Goal: Navigation & Orientation: Find specific page/section

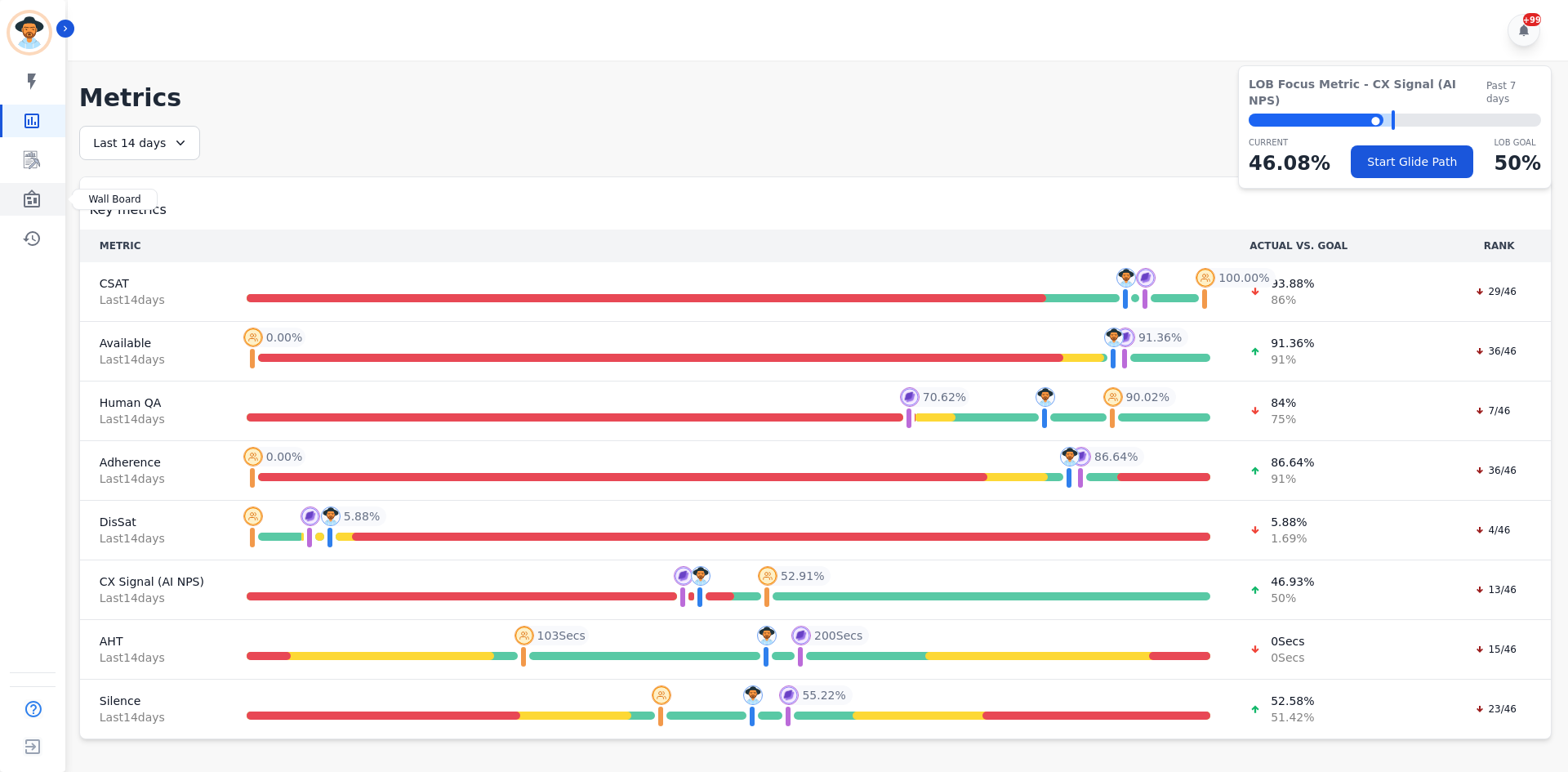
click at [39, 196] on icon "Sidebar" at bounding box center [32, 198] width 17 height 18
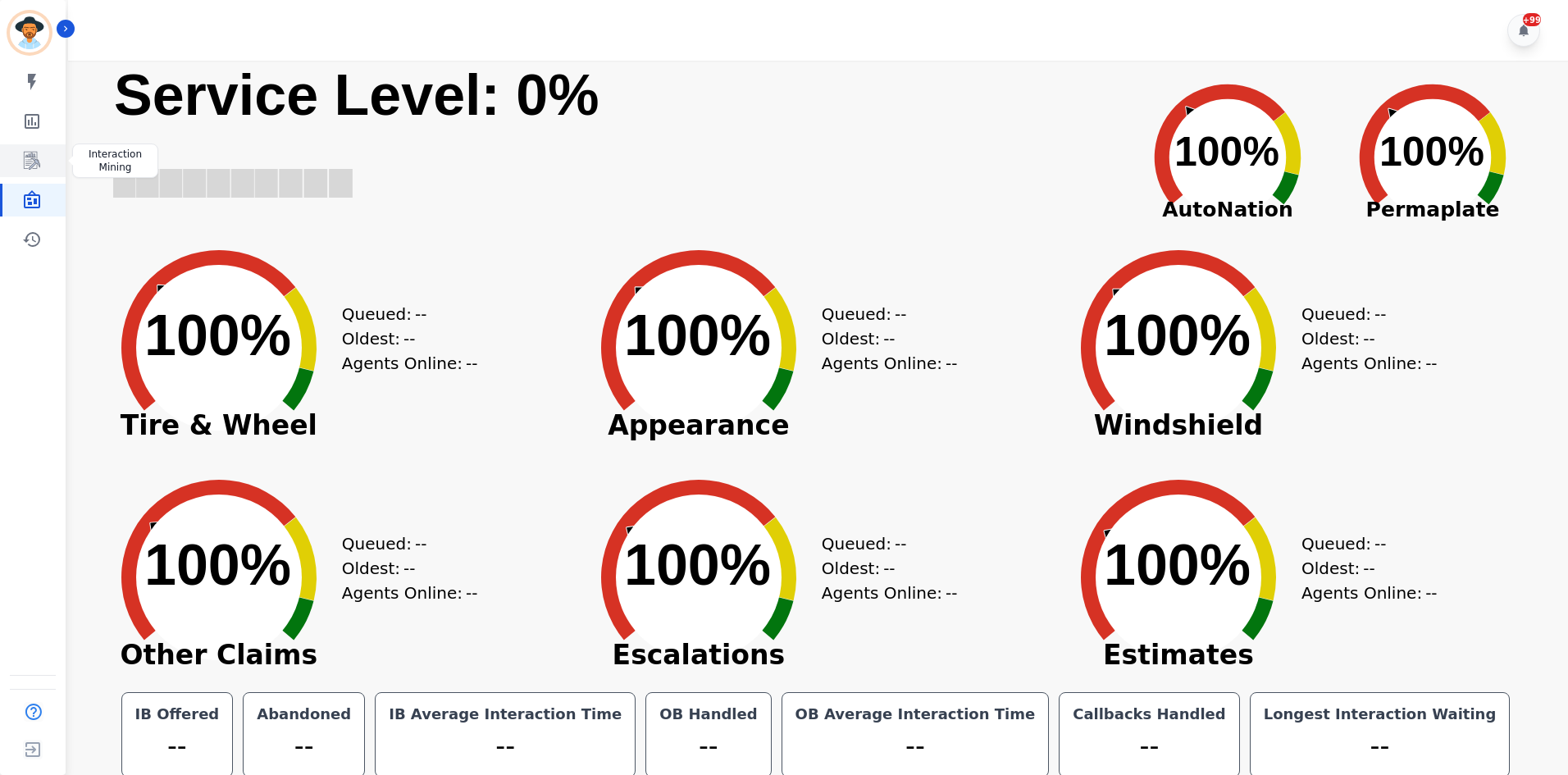
click at [36, 166] on icon "Sidebar" at bounding box center [32, 161] width 20 height 20
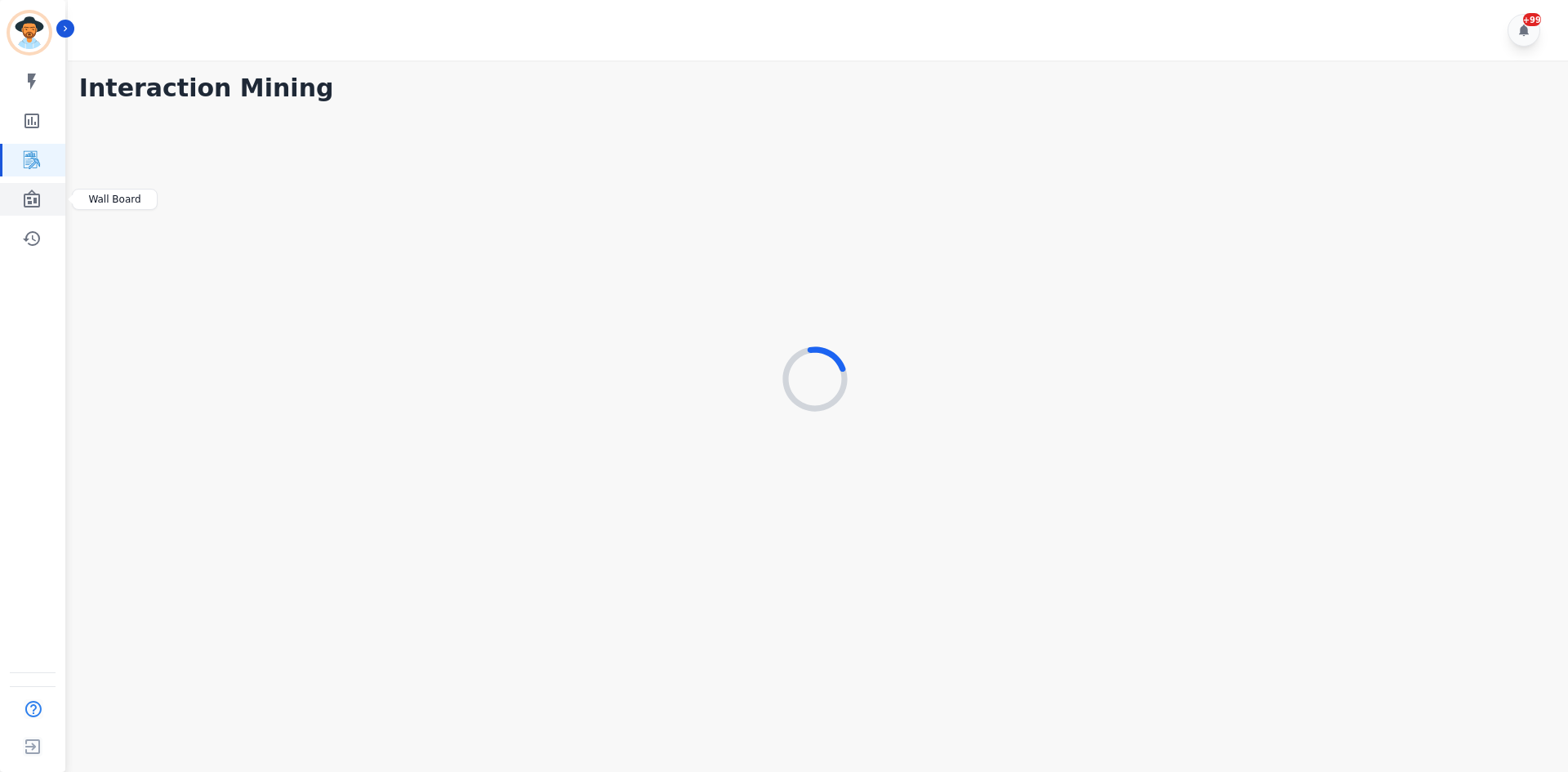
click at [27, 199] on icon "Sidebar" at bounding box center [32, 198] width 17 height 18
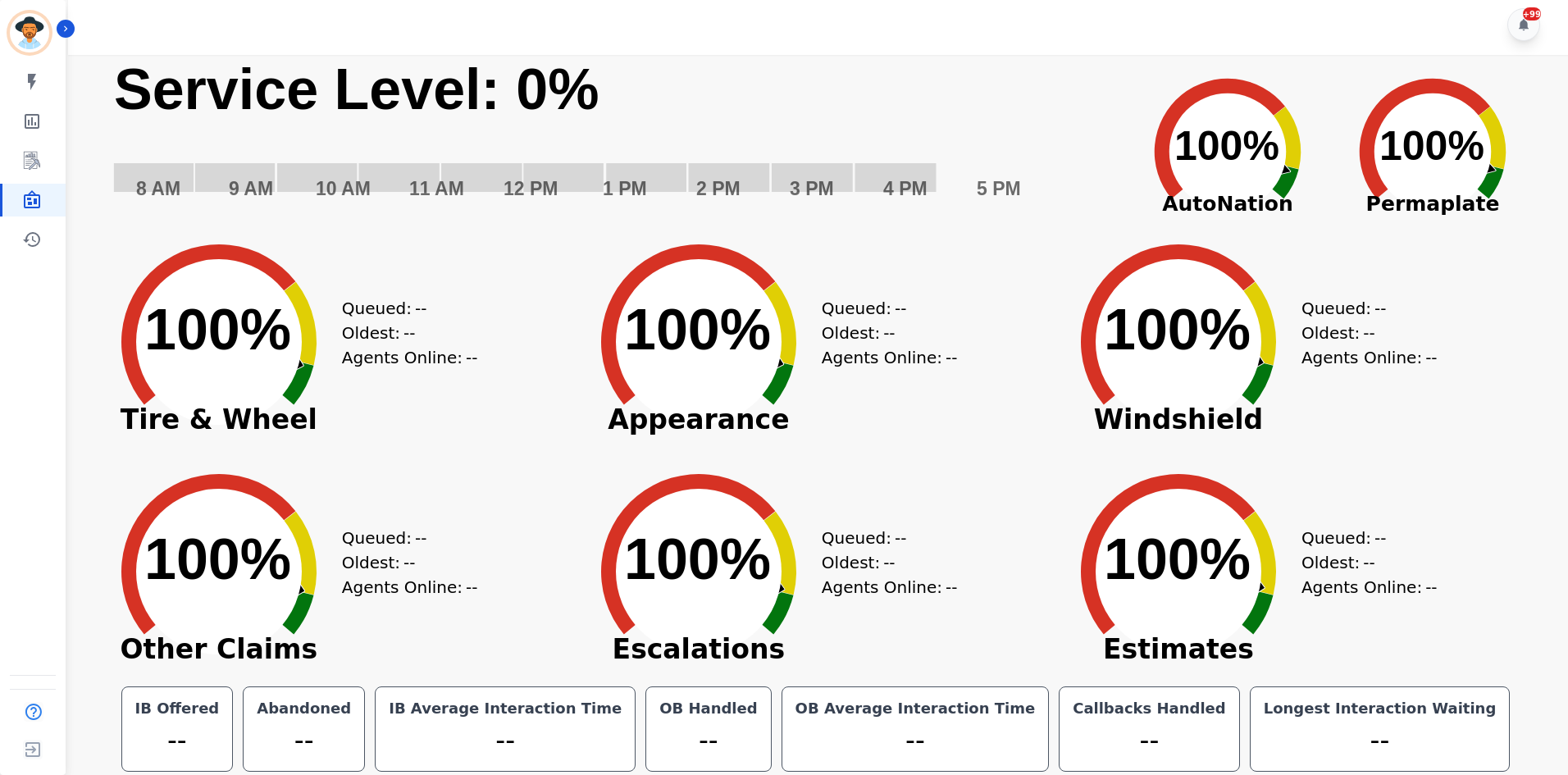
scroll to position [9, 0]
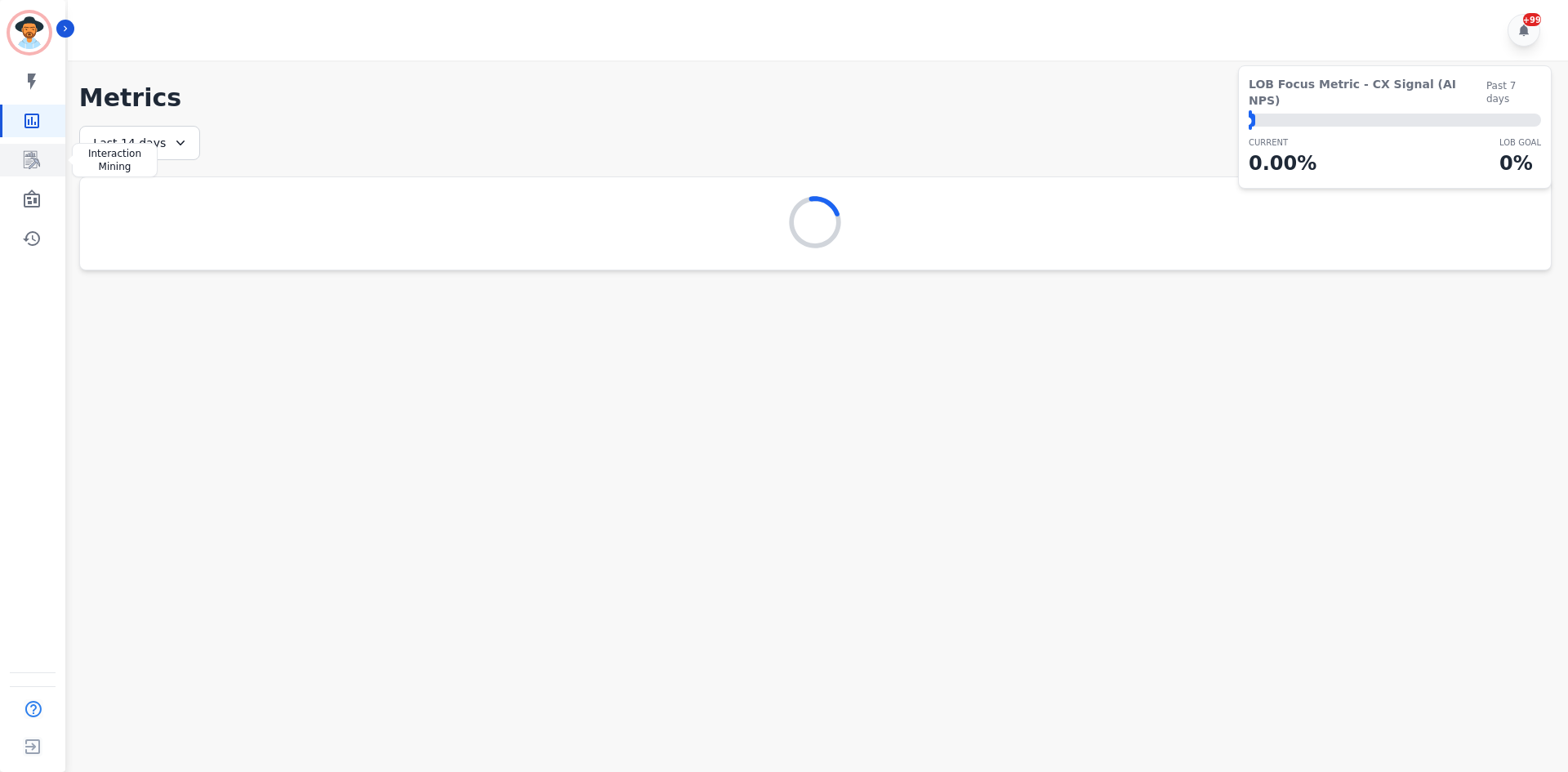
click at [45, 161] on link "Sidebar" at bounding box center [34, 160] width 63 height 33
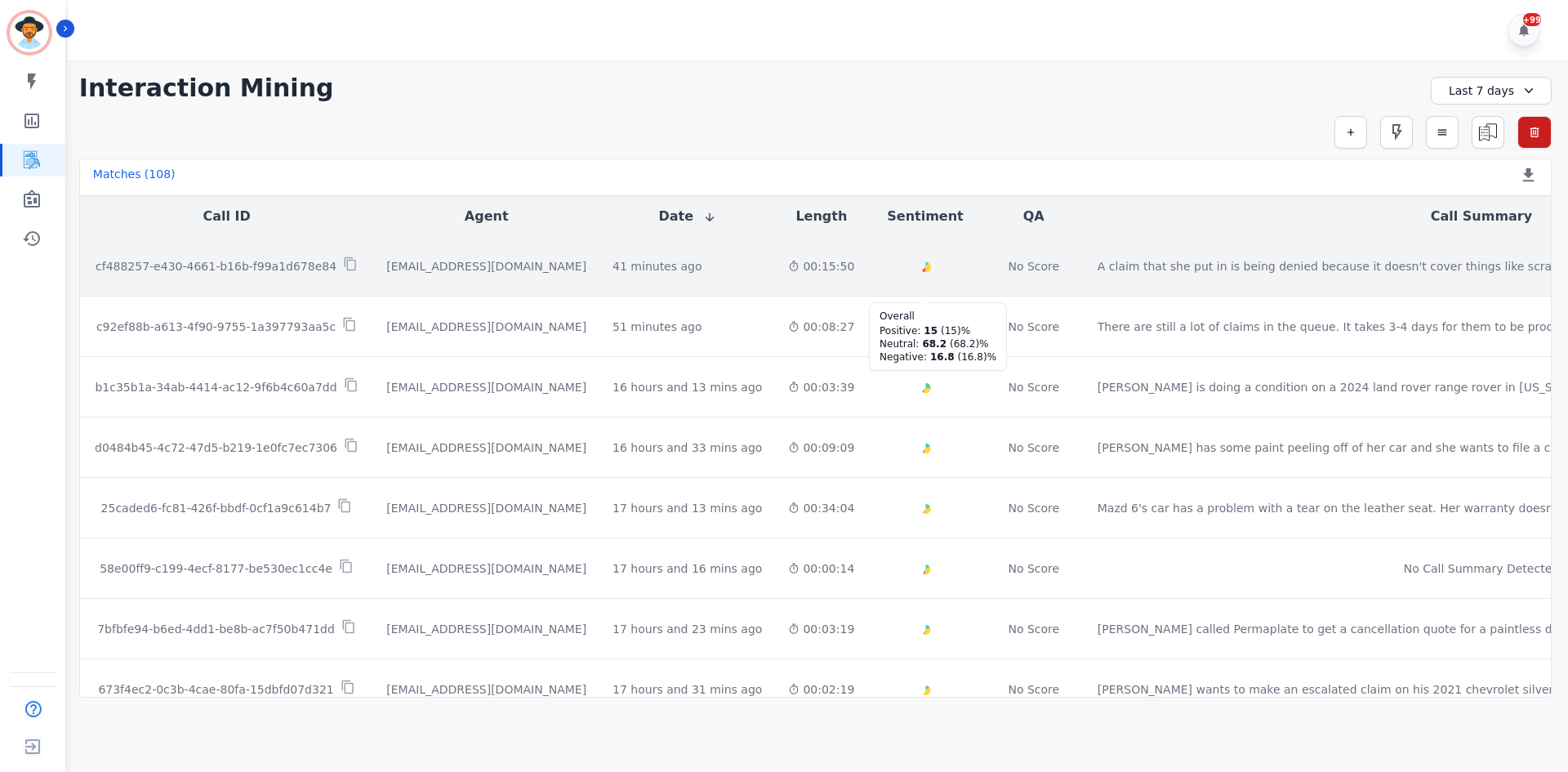
click at [899, 259] on icon "Created with Highcharts 10.2.0" at bounding box center [926, 269] width 53 height 53
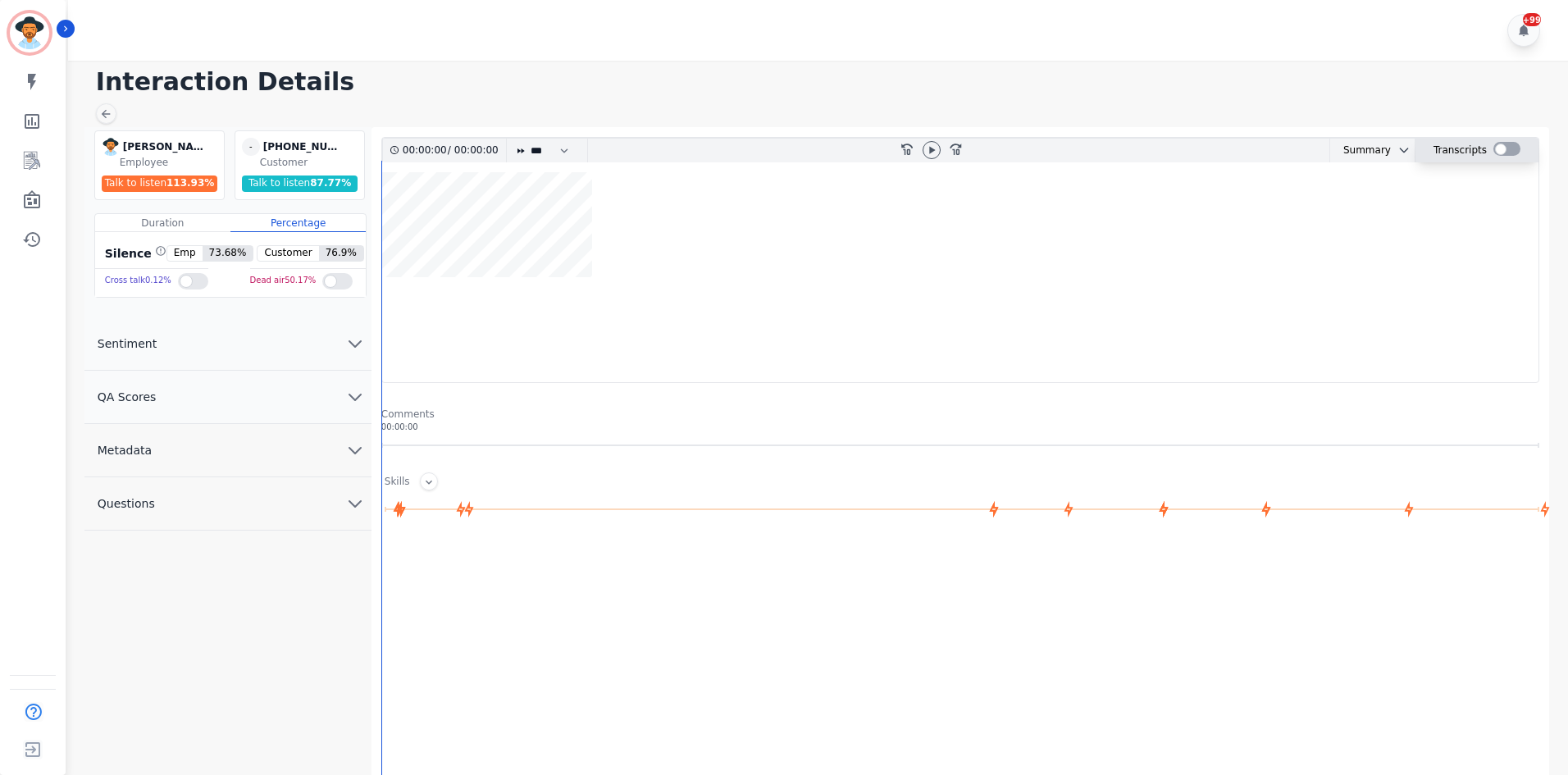
click at [1494, 149] on div at bounding box center [1507, 149] width 27 height 14
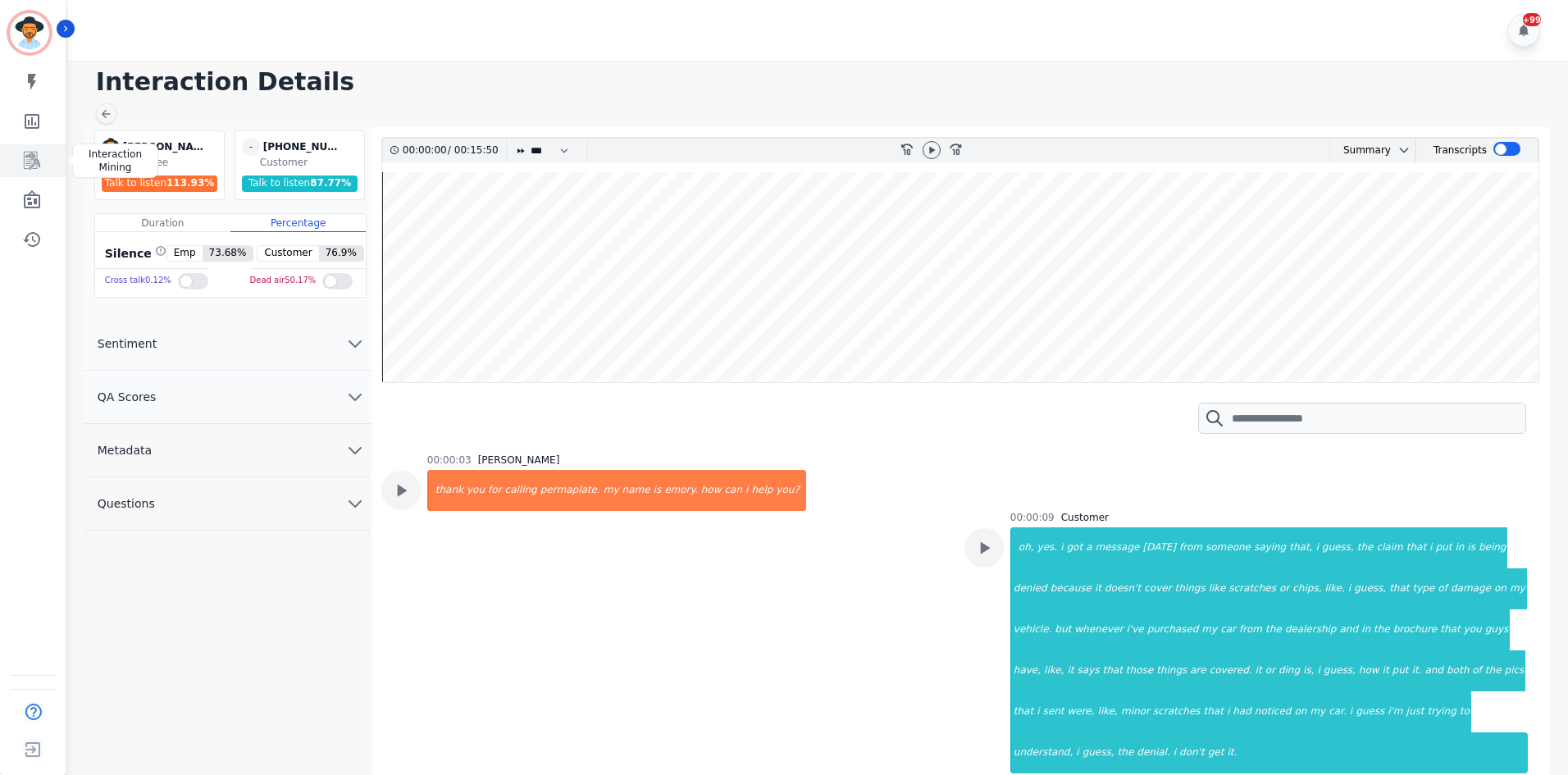
click at [37, 172] on link "Sidebar" at bounding box center [34, 161] width 63 height 33
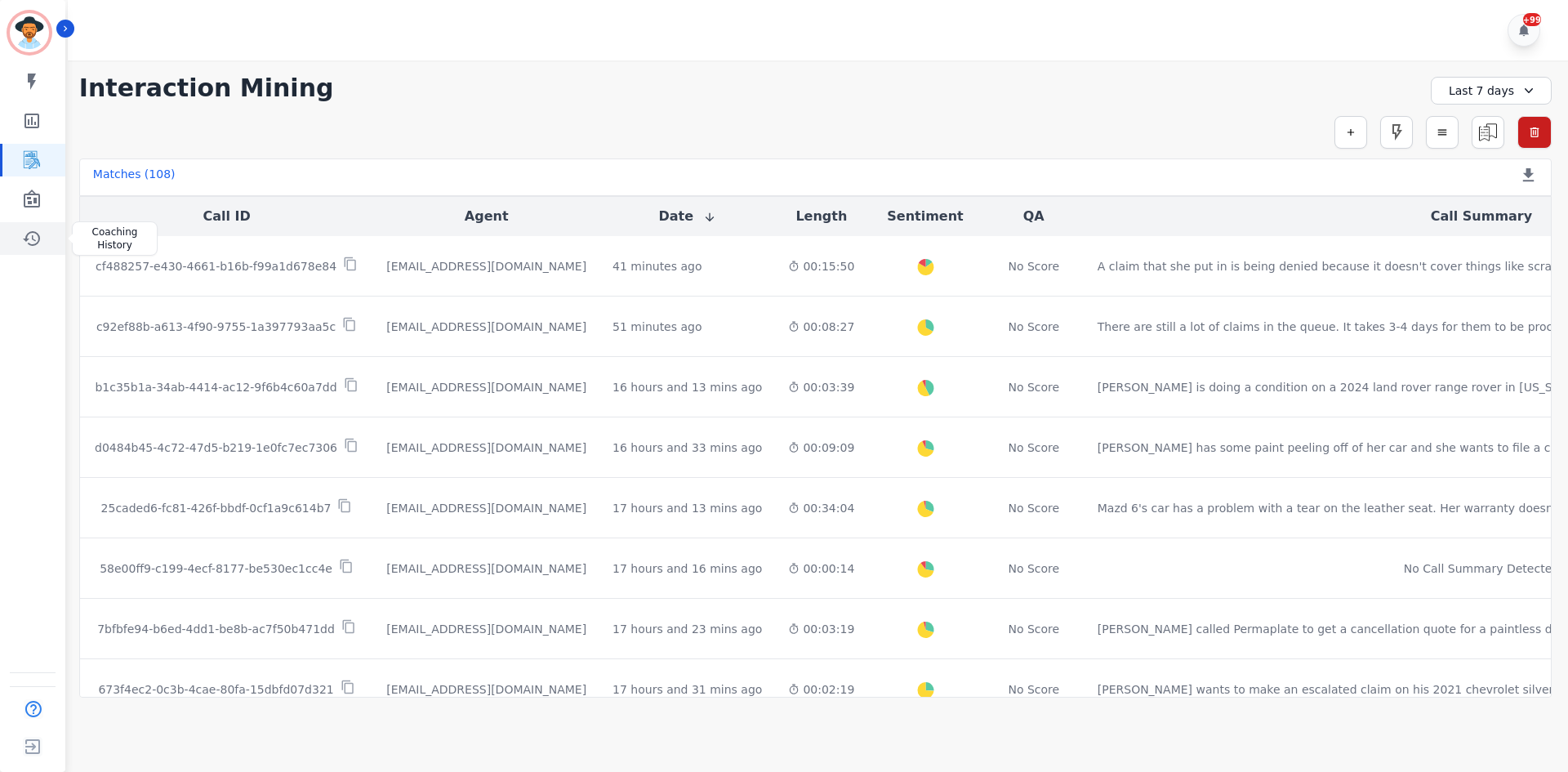
click at [52, 232] on link "Sidebar" at bounding box center [34, 239] width 63 height 33
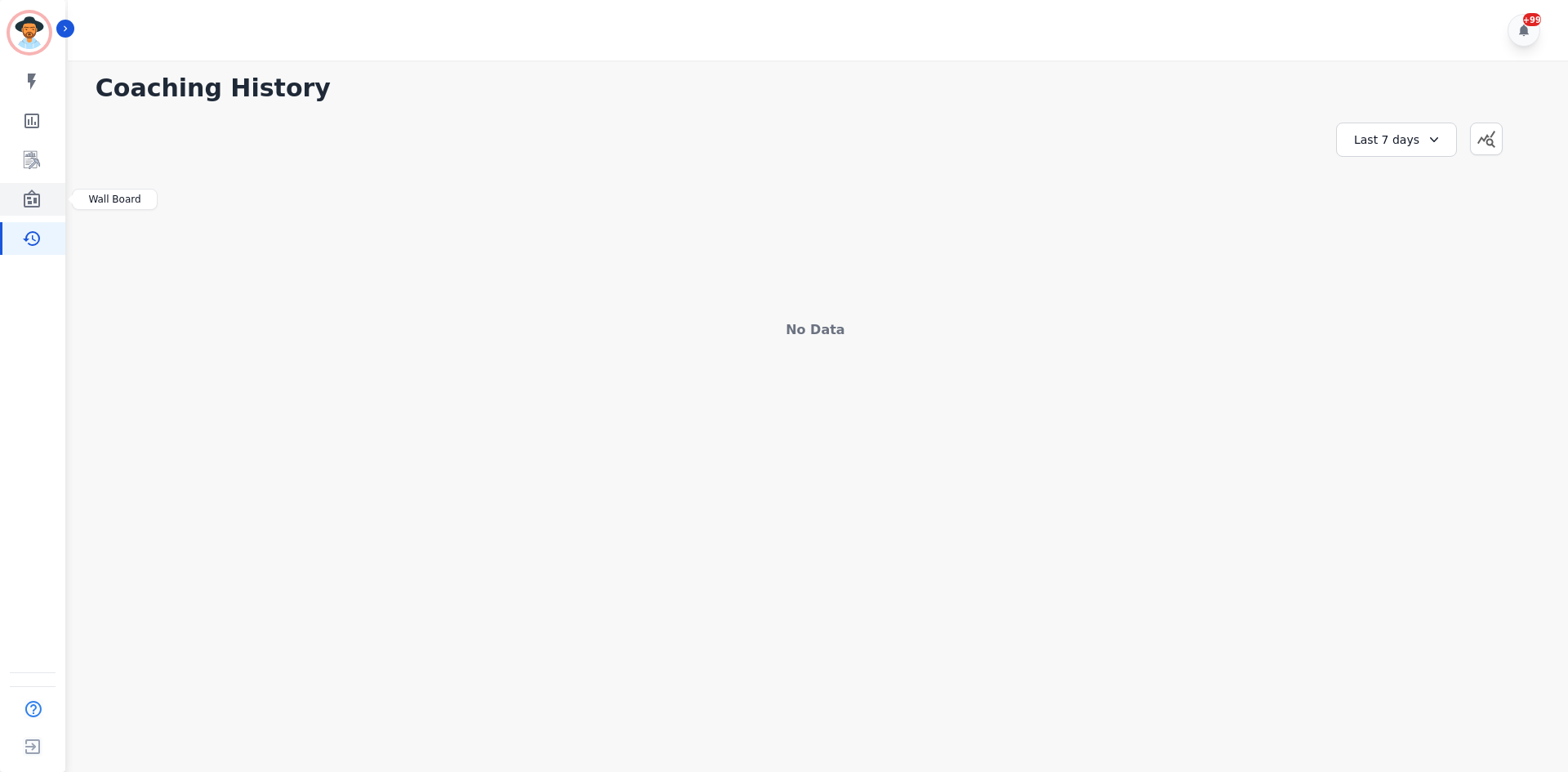
click at [12, 211] on link "Sidebar" at bounding box center [34, 199] width 63 height 33
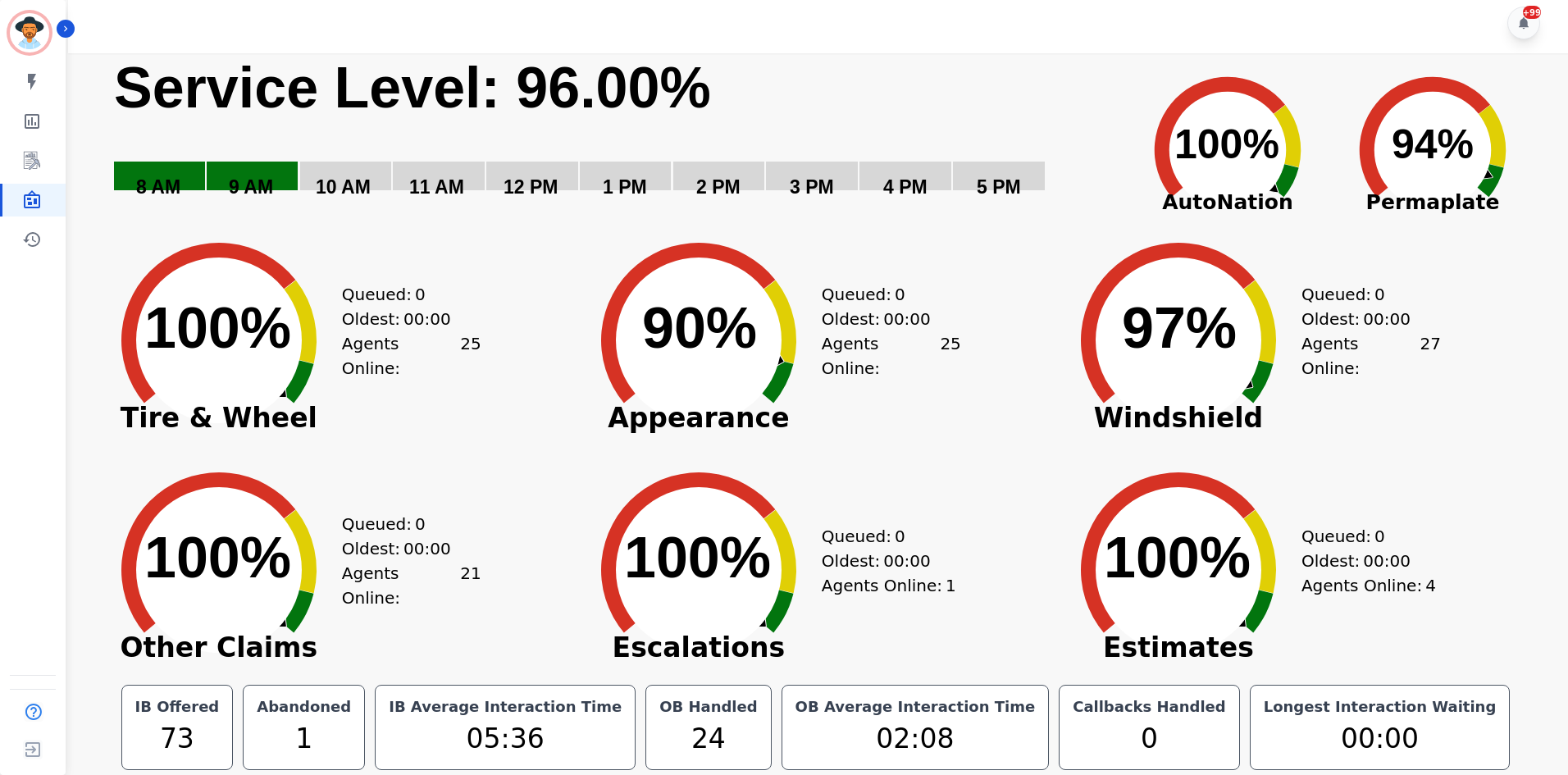
scroll to position [9, 0]
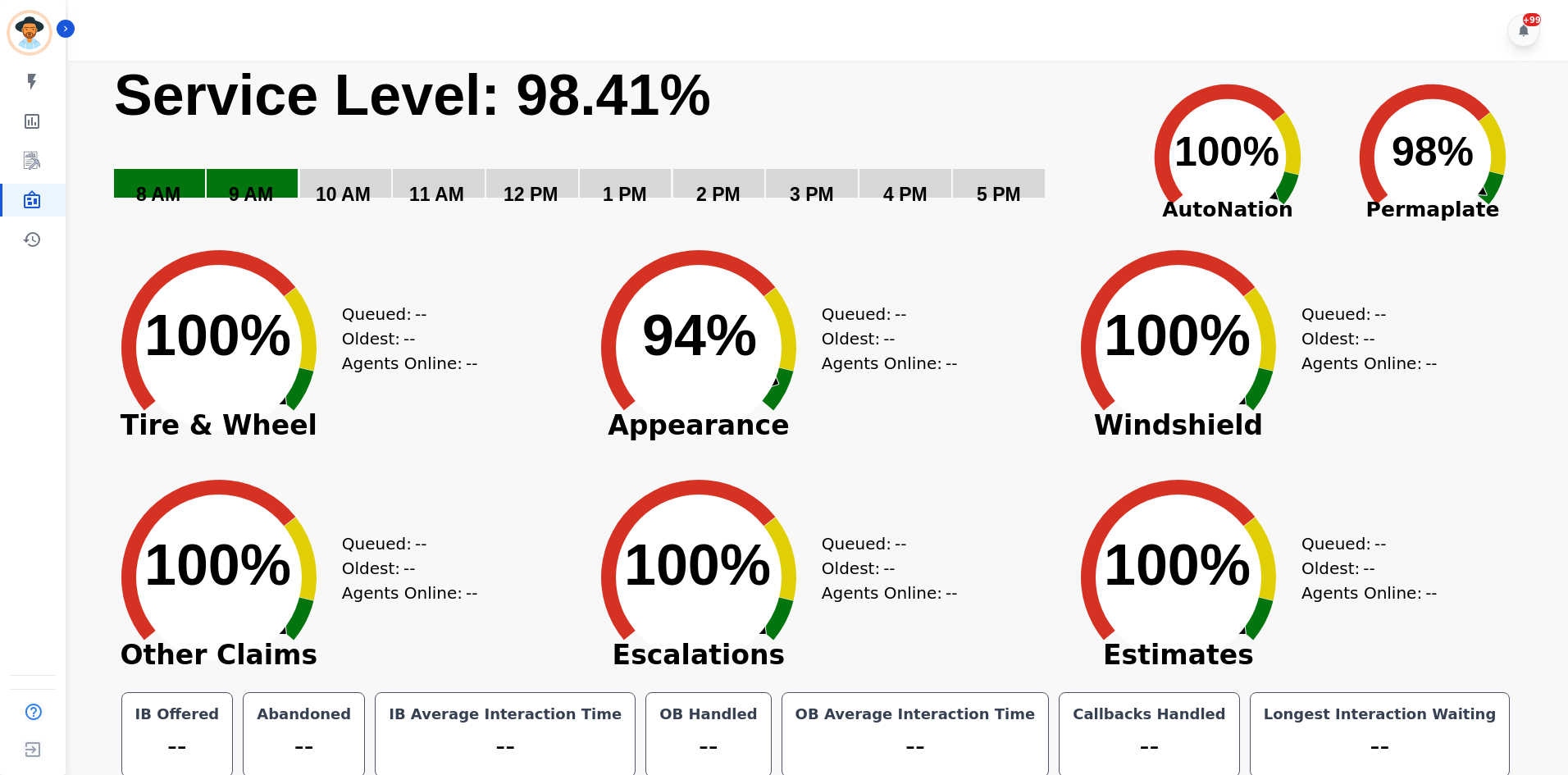
scroll to position [9, 0]
